Goal: Find specific page/section: Find specific page/section

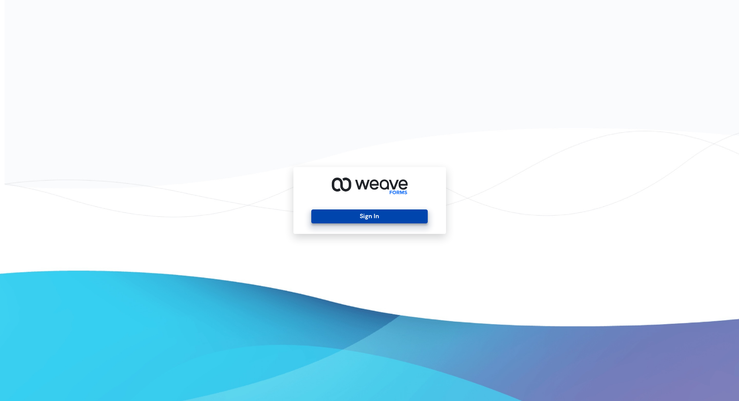
click at [391, 218] on button "Sign In" at bounding box center [369, 216] width 116 height 14
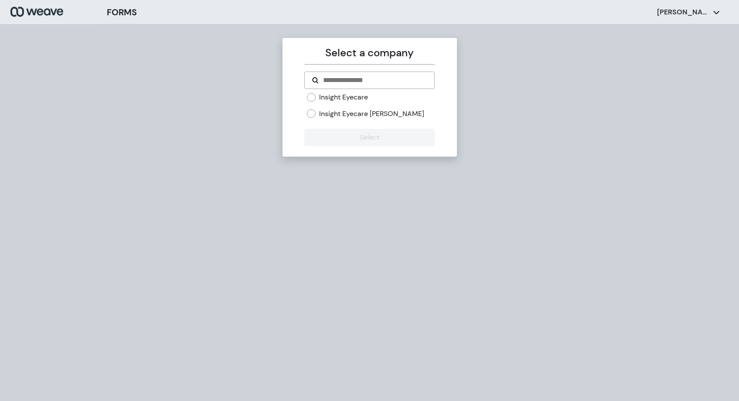
click at [339, 99] on label "Insight Eyecare" at bounding box center [343, 97] width 49 height 10
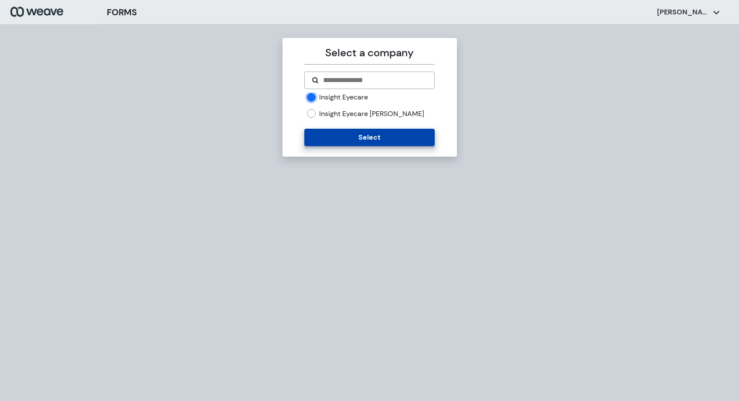
click at [345, 133] on button "Select" at bounding box center [369, 137] width 130 height 17
